Goal: Navigation & Orientation: Go to known website

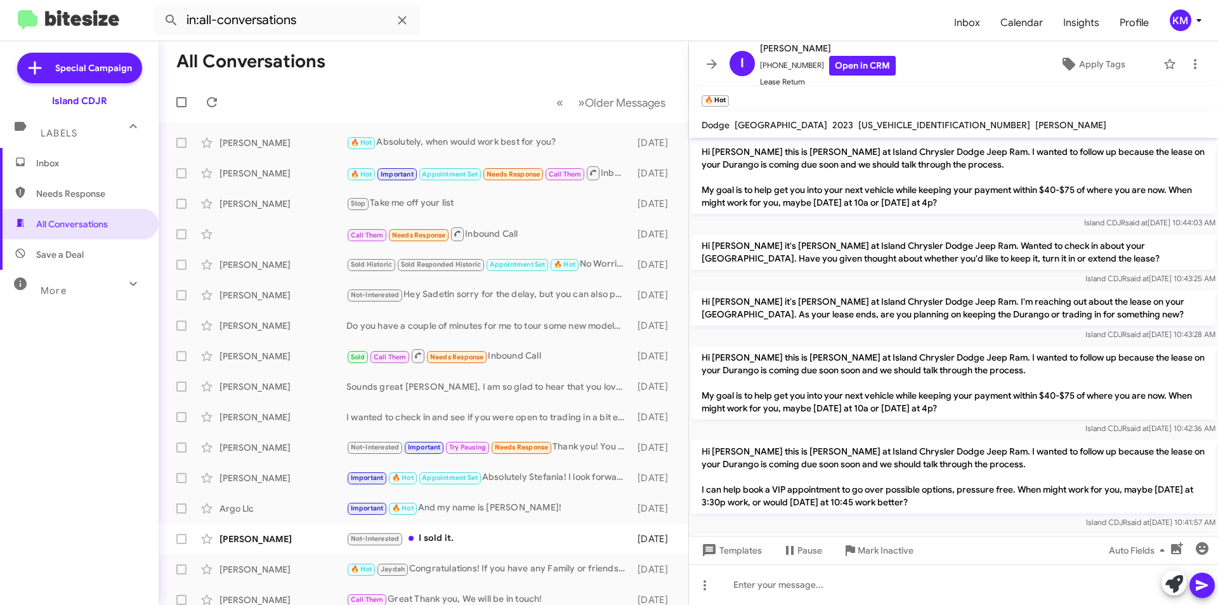
scroll to position [1087, 0]
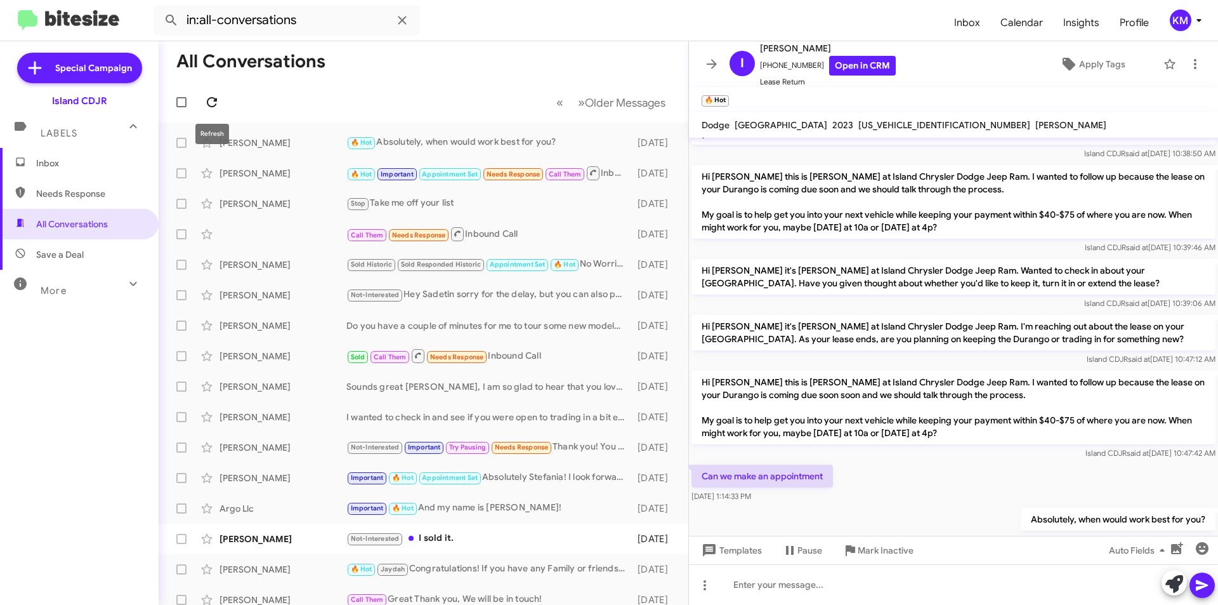
click at [214, 105] on icon at bounding box center [212, 102] width 10 height 10
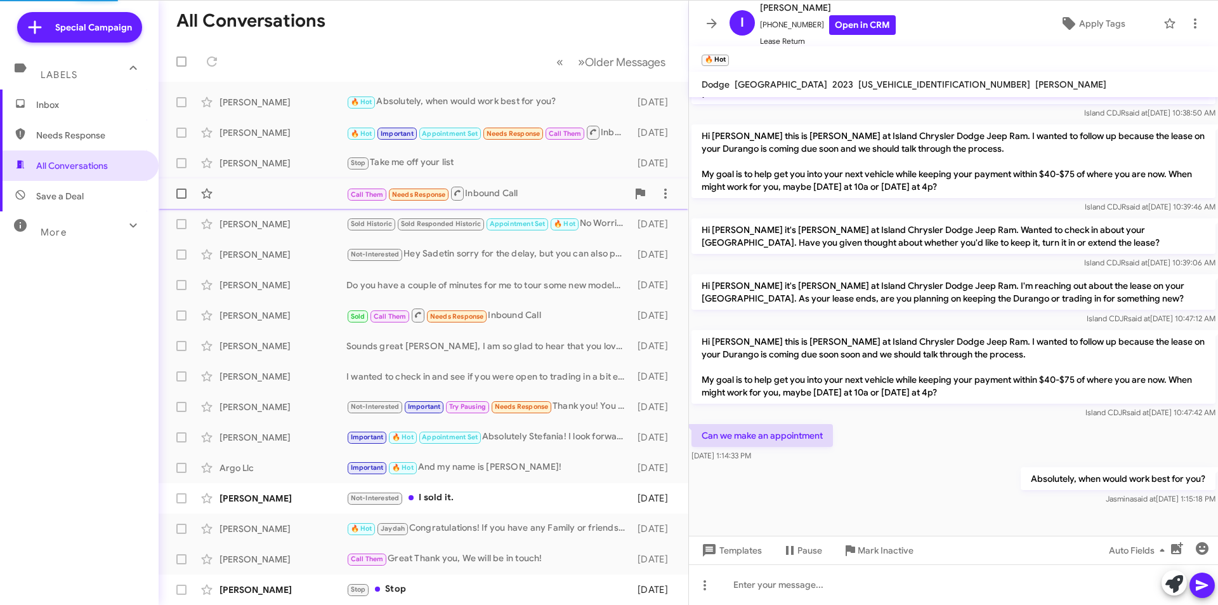
scroll to position [1072, 0]
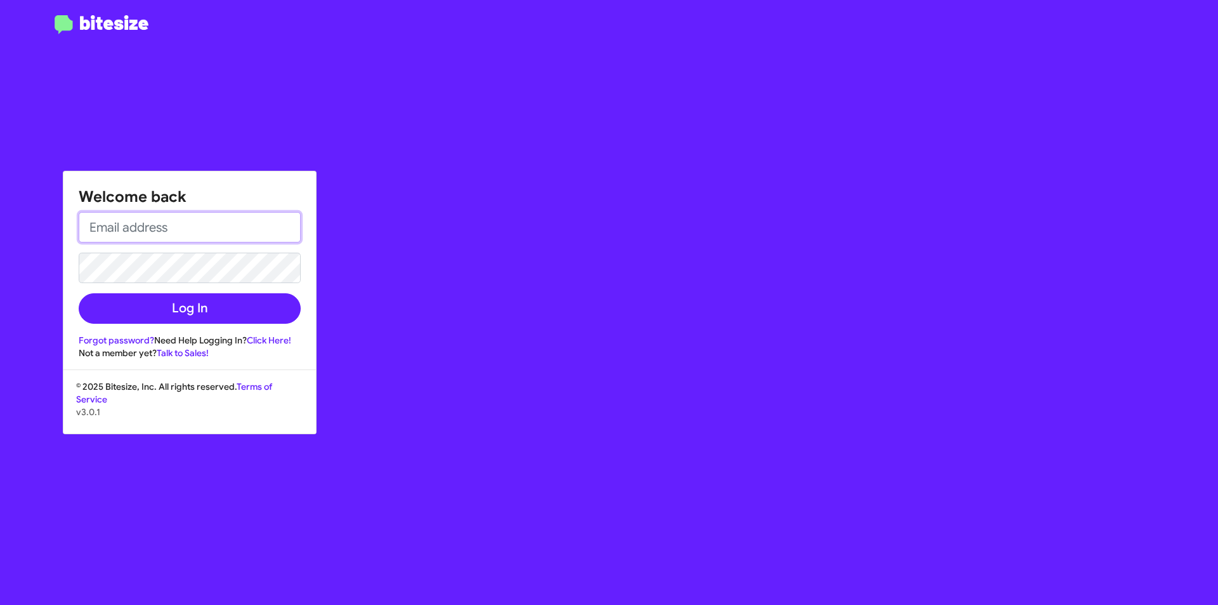
click at [176, 228] on input "email" at bounding box center [190, 227] width 222 height 30
type input "[EMAIL_ADDRESS][DOMAIN_NAME]"
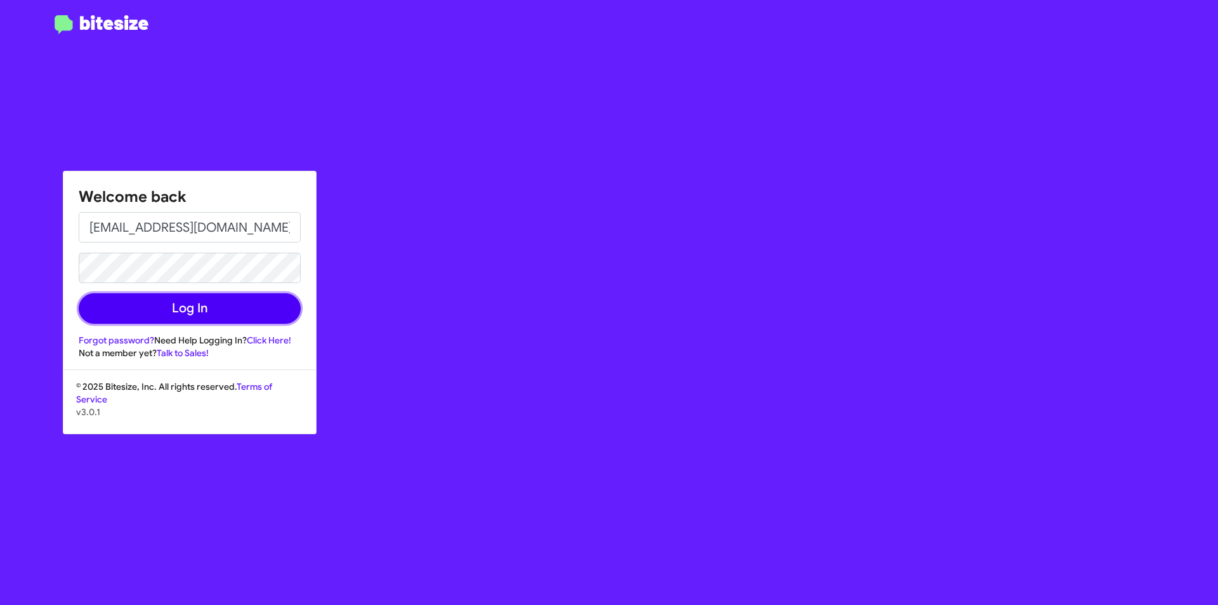
drag, startPoint x: 204, startPoint y: 309, endPoint x: 241, endPoint y: 290, distance: 40.9
click at [205, 309] on button "Log In" at bounding box center [190, 308] width 222 height 30
